Goal: Task Accomplishment & Management: Manage account settings

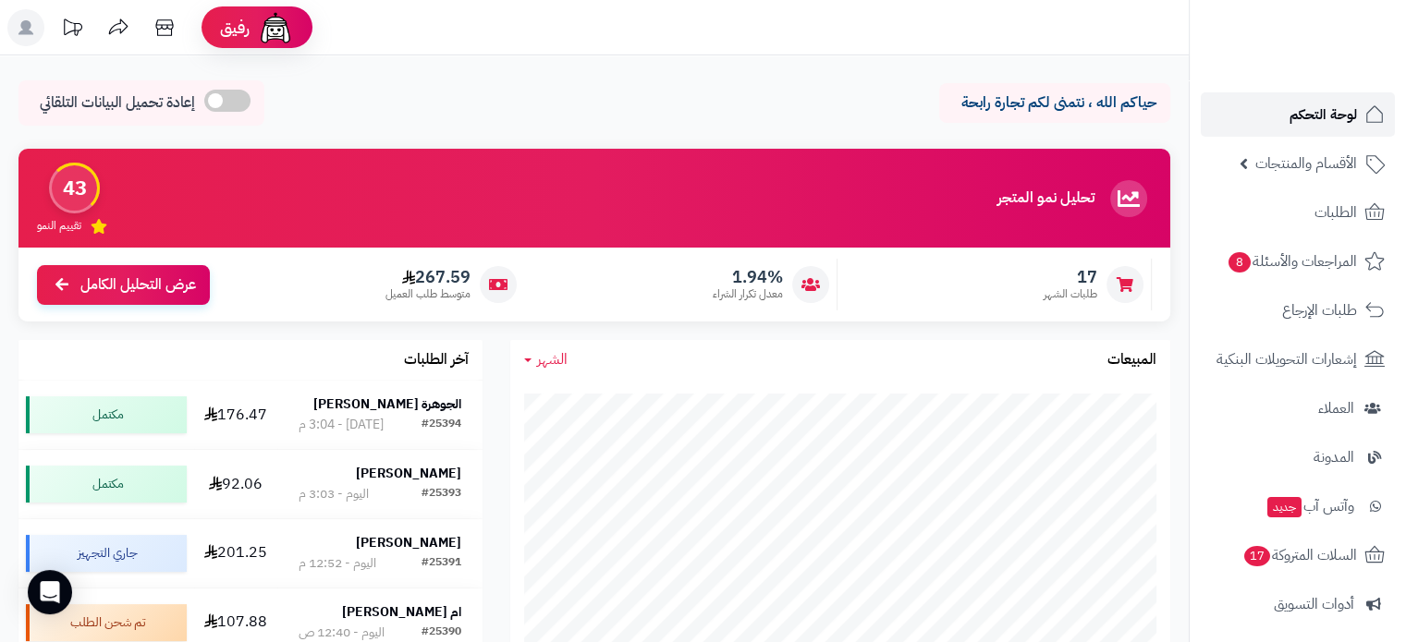
click at [1313, 110] on span "لوحة التحكم" at bounding box center [1322, 115] width 67 height 26
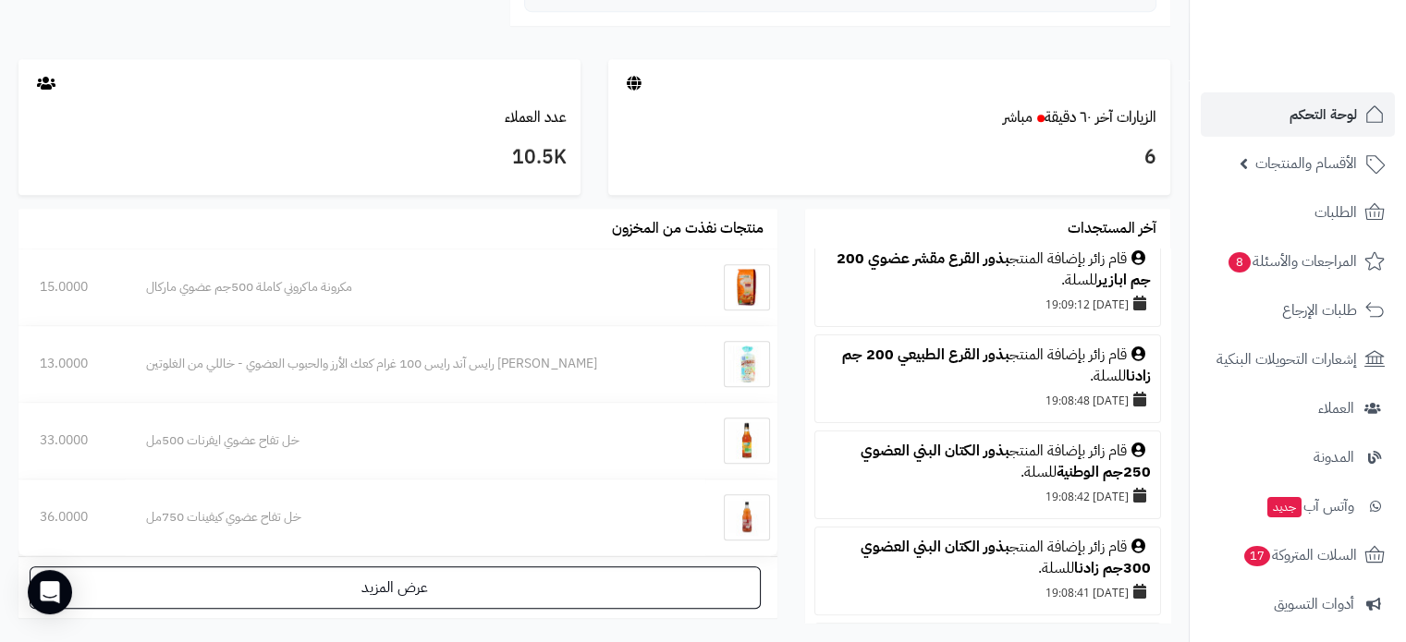
scroll to position [555, 0]
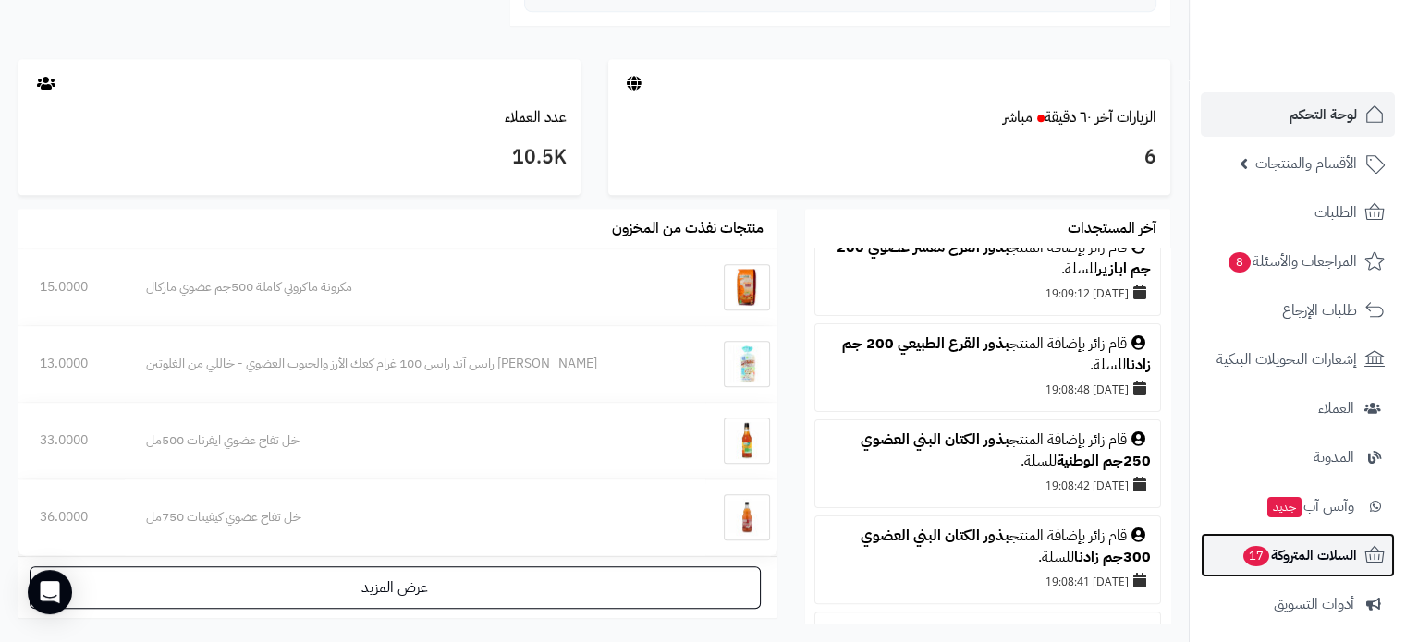
click at [1295, 558] on span "السلات المتروكة 17" at bounding box center [1299, 556] width 116 height 26
